Goal: Task Accomplishment & Management: Use online tool/utility

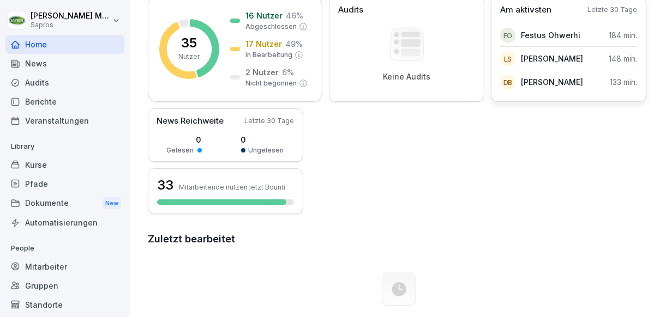
scroll to position [109, 0]
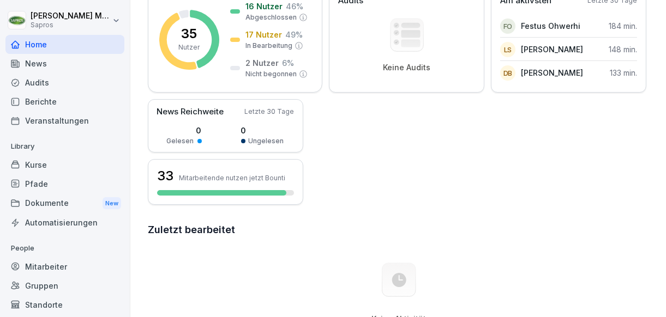
click at [70, 268] on div "Mitarbeiter" at bounding box center [64, 266] width 119 height 19
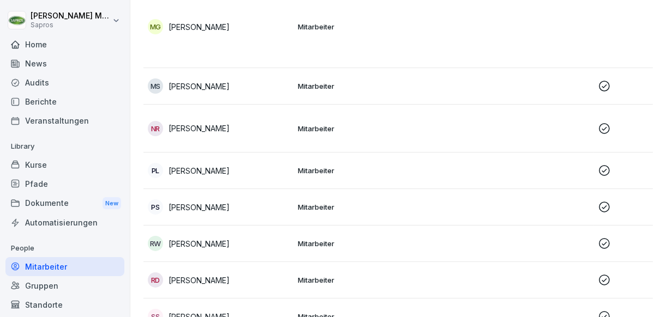
scroll to position [1149, 0]
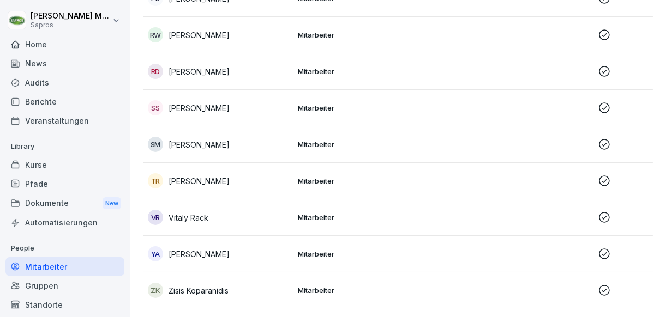
click at [61, 164] on div "Kurse" at bounding box center [64, 164] width 119 height 19
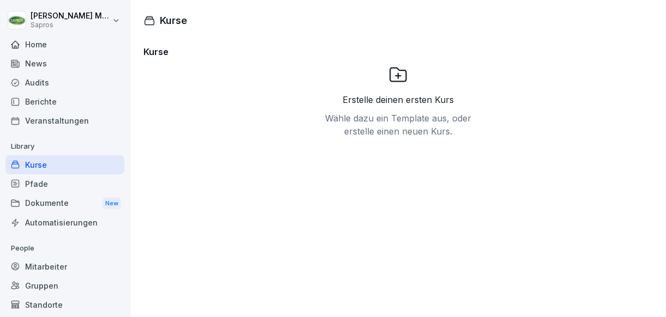
click at [42, 182] on div "Pfade" at bounding box center [64, 183] width 119 height 19
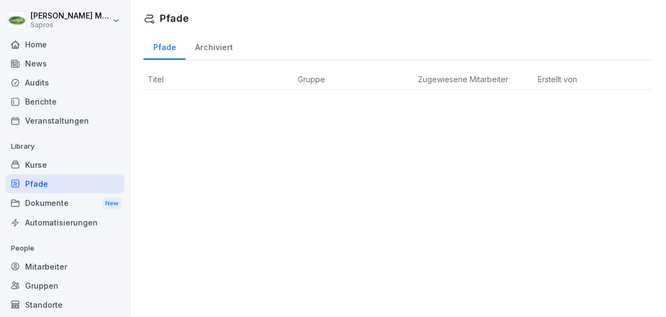
click at [49, 198] on div "Dokumente New" at bounding box center [64, 204] width 119 height 20
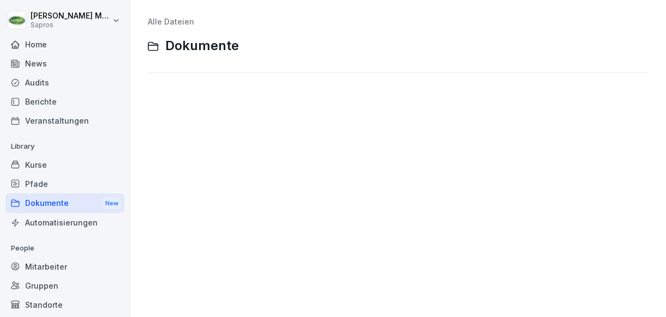
click at [32, 103] on div "Berichte" at bounding box center [64, 101] width 119 height 19
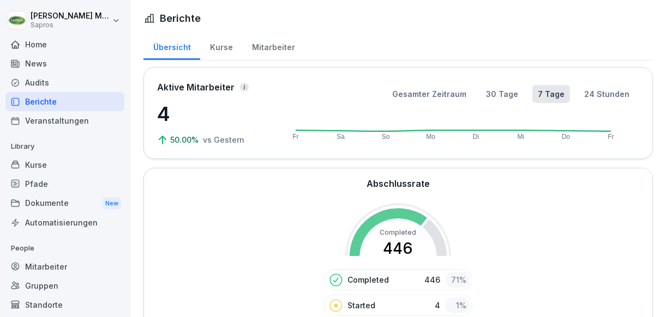
click at [50, 47] on div "Home" at bounding box center [64, 44] width 119 height 19
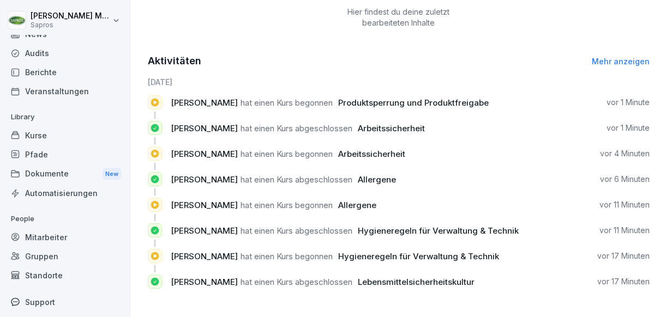
scroll to position [51, 0]
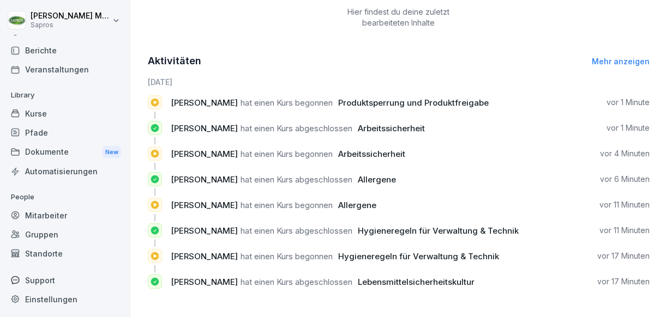
click at [68, 220] on div "Mitarbeiter" at bounding box center [64, 215] width 119 height 19
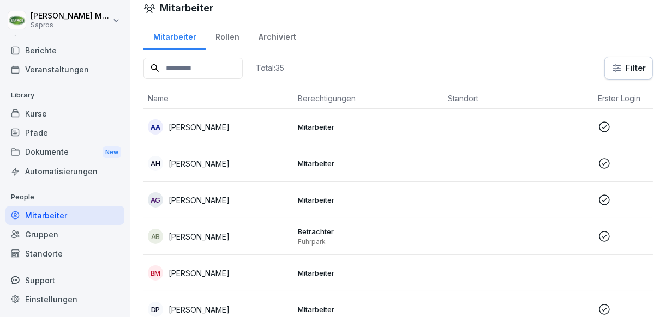
click at [604, 204] on icon at bounding box center [604, 200] width 13 height 13
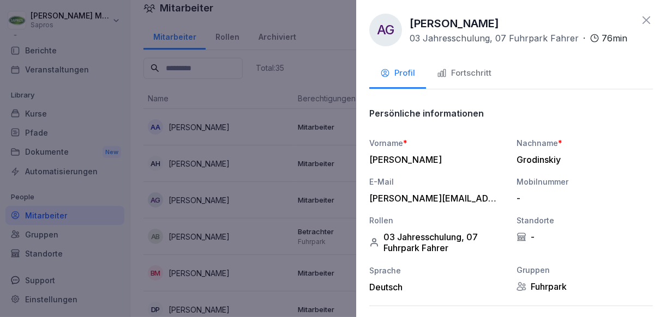
scroll to position [0, 0]
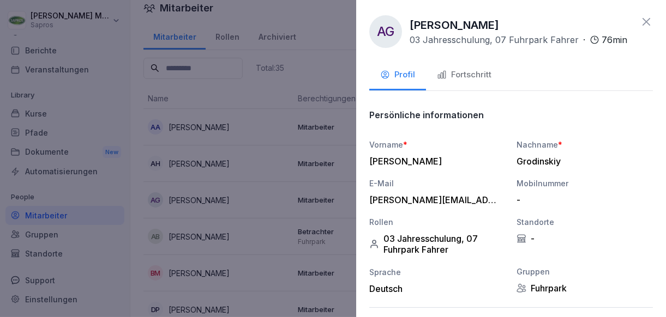
click at [642, 21] on icon at bounding box center [646, 21] width 13 height 13
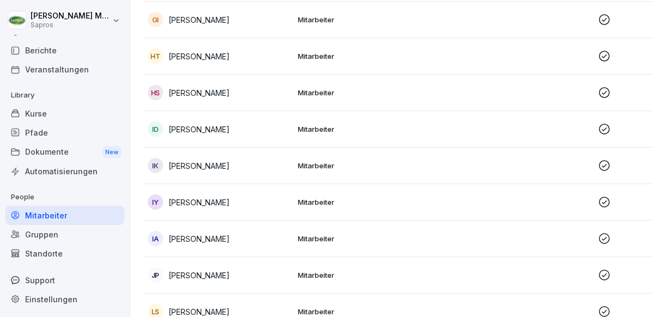
scroll to position [665, 0]
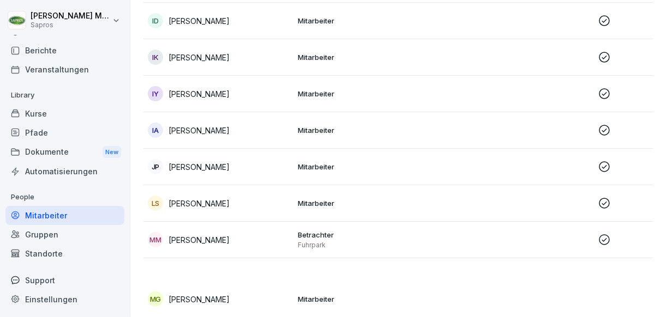
click at [600, 244] on icon at bounding box center [604, 239] width 13 height 13
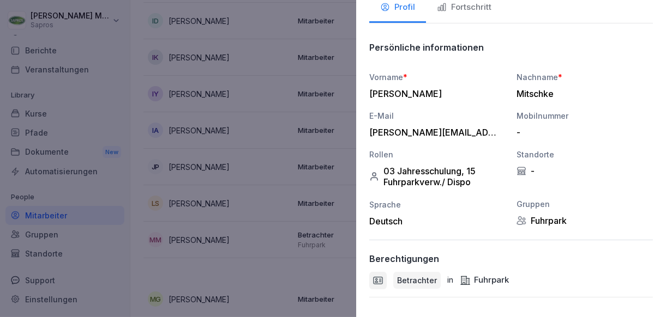
scroll to position [184, 0]
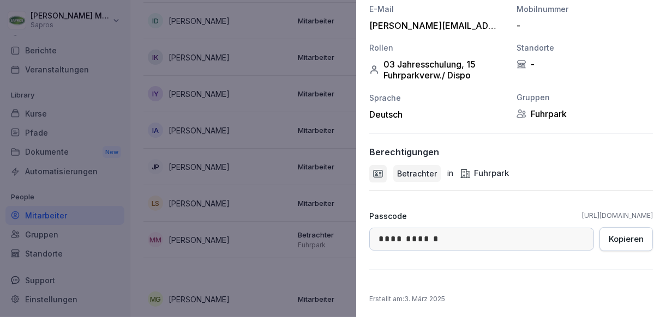
click at [605, 244] on button "Kopieren" at bounding box center [625, 239] width 53 height 24
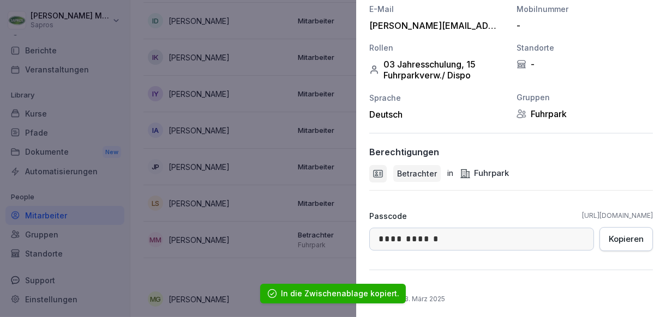
click at [582, 216] on link "[URL][DOMAIN_NAME]" at bounding box center [617, 216] width 71 height 10
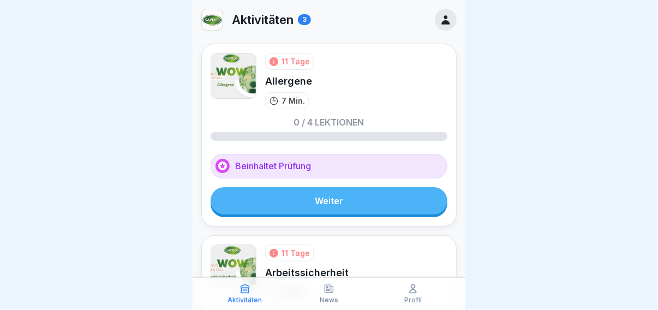
click at [370, 192] on link "Weiter" at bounding box center [328, 200] width 237 height 27
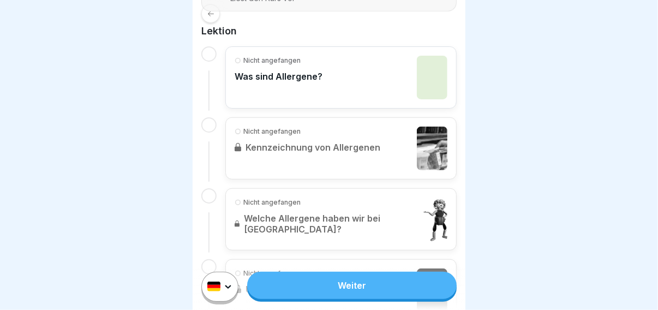
scroll to position [382, 0]
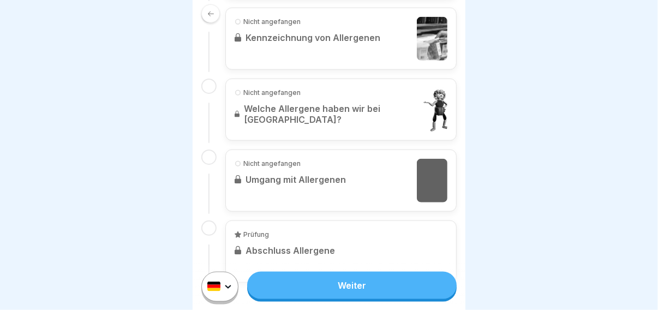
click at [299, 283] on link "Weiter" at bounding box center [351, 284] width 209 height 27
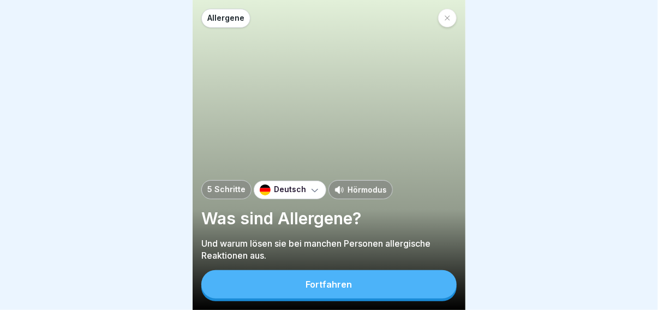
scroll to position [8, 0]
click at [299, 280] on button "Fortfahren" at bounding box center [328, 284] width 255 height 28
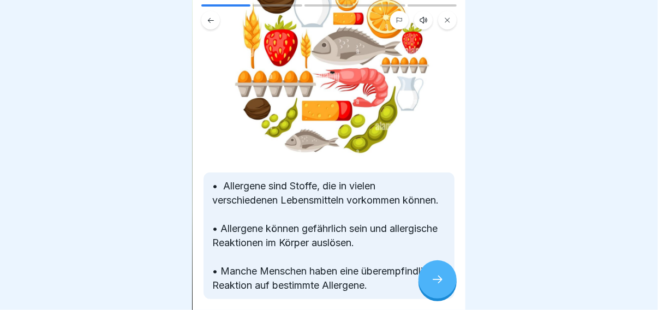
scroll to position [186, 0]
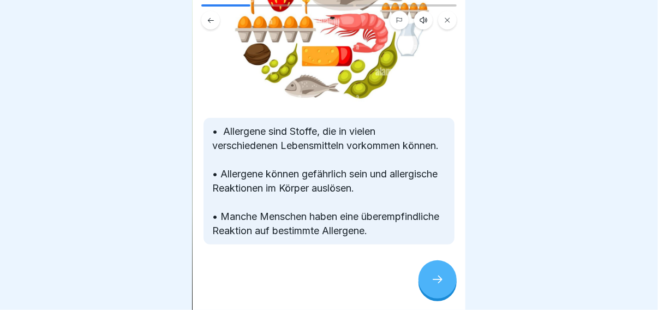
click at [427, 285] on div at bounding box center [437, 279] width 38 height 38
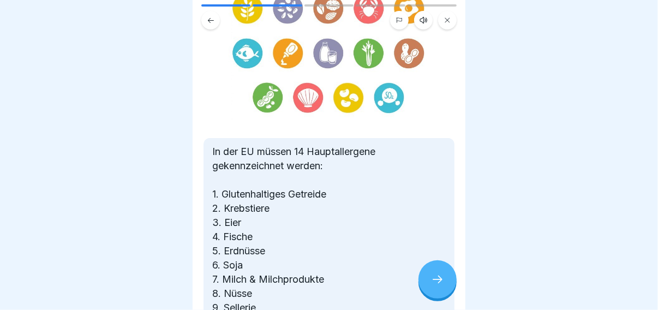
scroll to position [218, 0]
